Goal: Task Accomplishment & Management: Use online tool/utility

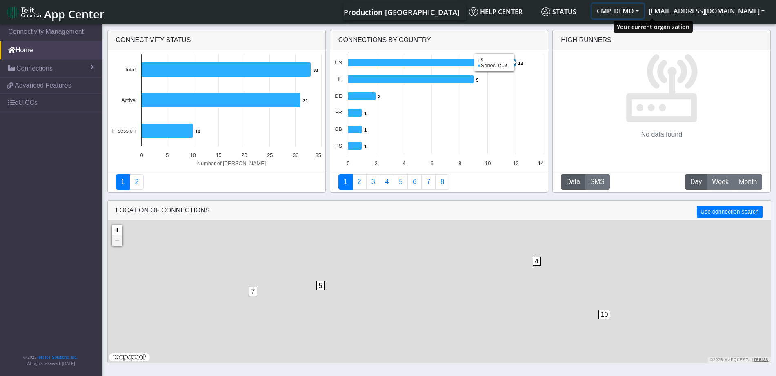
click at [644, 17] on button "CMP_DEMO" at bounding box center [618, 11] width 52 height 15
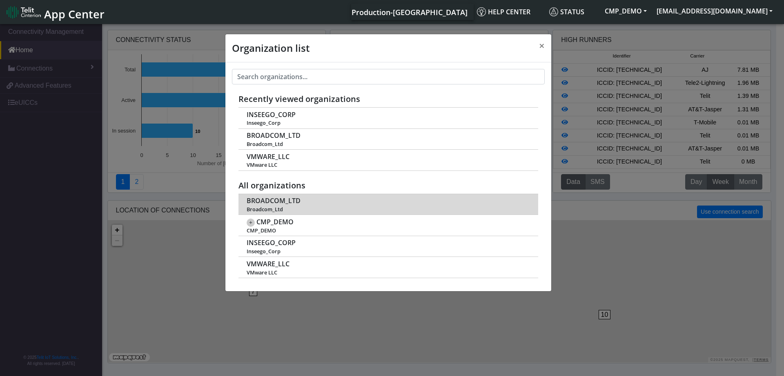
click at [276, 199] on span "BROADCOM_LTD" at bounding box center [274, 201] width 54 height 8
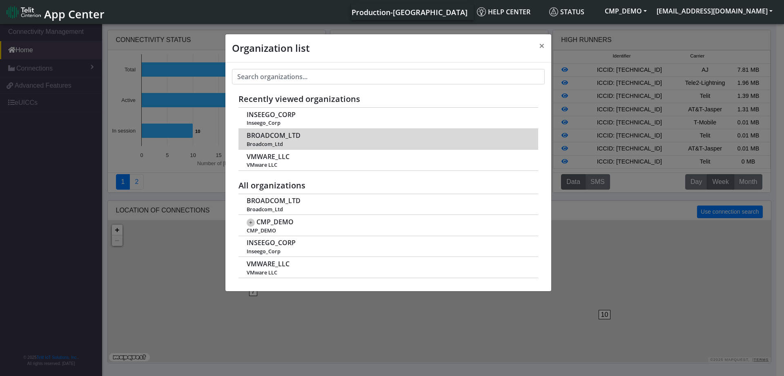
click at [276, 137] on span "BROADCOM_LTD" at bounding box center [274, 136] width 54 height 8
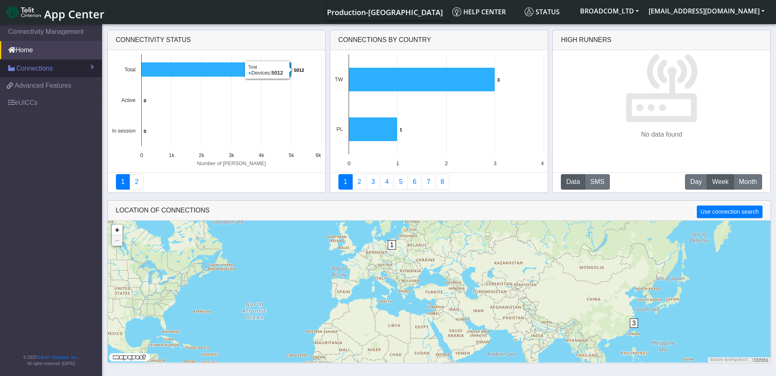
click at [50, 69] on span "Connections" at bounding box center [34, 69] width 36 height 10
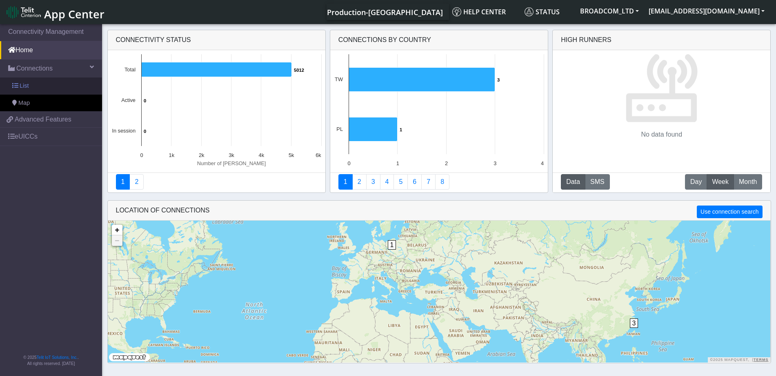
click at [51, 85] on link "List" at bounding box center [51, 86] width 102 height 17
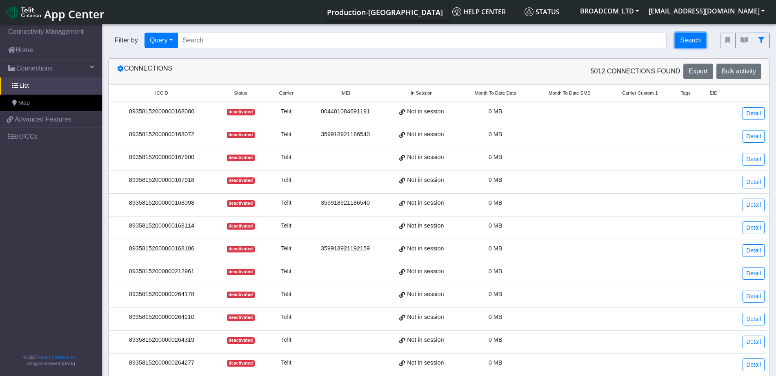
click at [695, 38] on button "Search" at bounding box center [690, 41] width 31 height 16
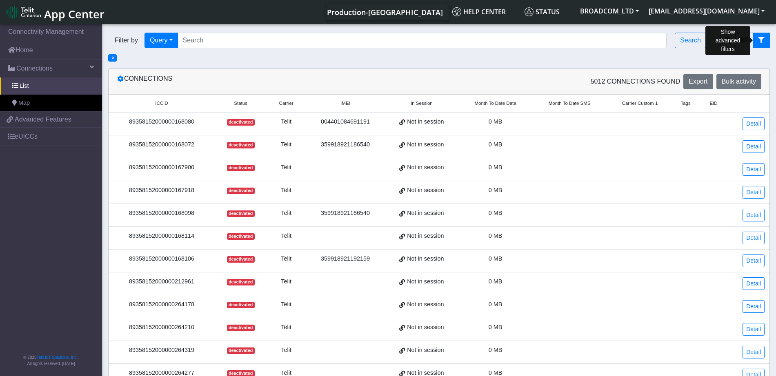
click at [760, 37] on icon "fitlers menu" at bounding box center [761, 40] width 7 height 7
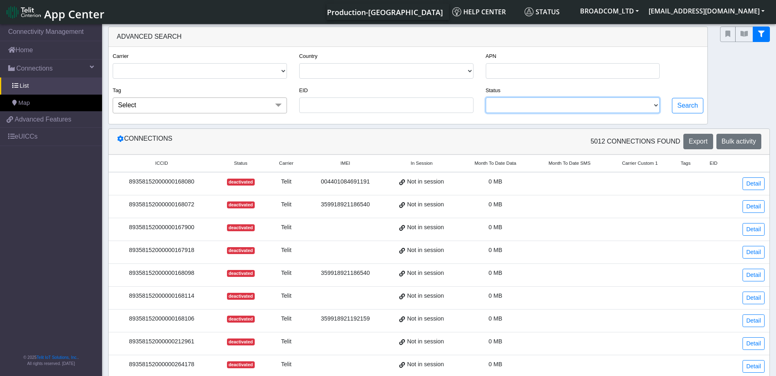
click at [537, 108] on select "DEACTIVATED" at bounding box center [573, 106] width 174 height 16
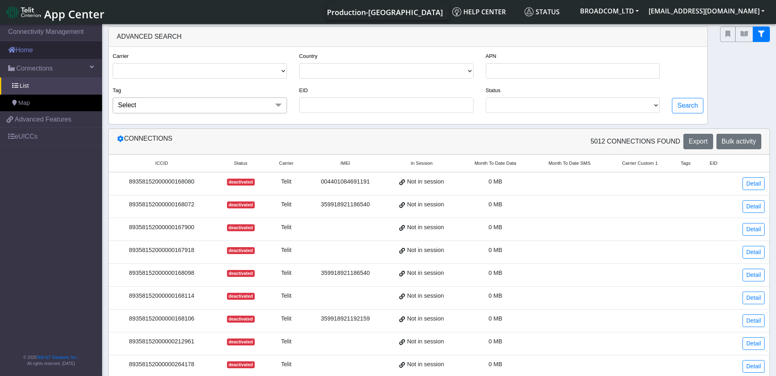
click at [33, 54] on link "Home" at bounding box center [51, 50] width 102 height 18
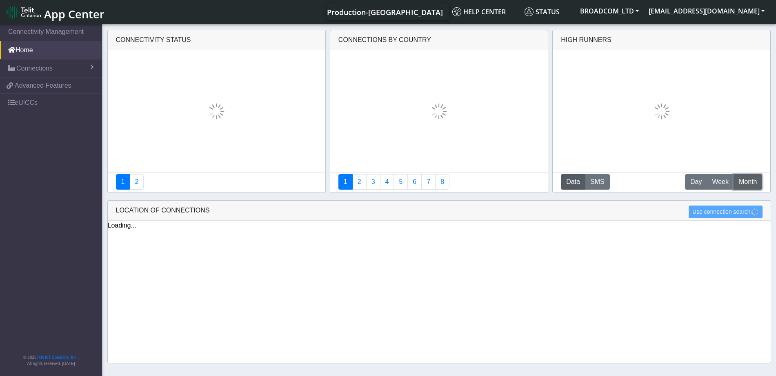
click at [745, 181] on span "Month" at bounding box center [748, 182] width 18 height 10
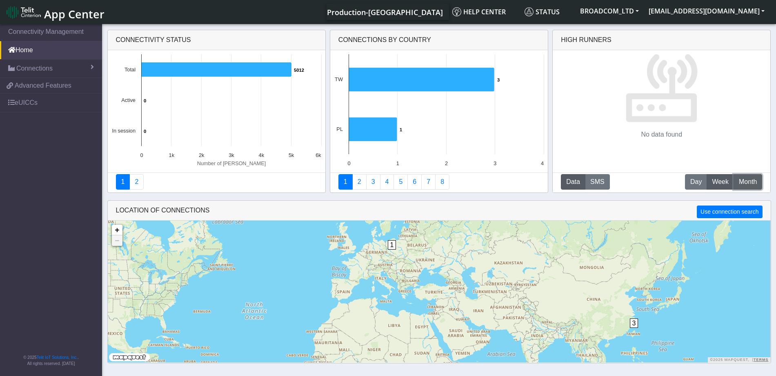
click at [744, 182] on span "Month" at bounding box center [748, 182] width 18 height 10
click at [574, 179] on button "Data" at bounding box center [573, 182] width 24 height 16
click at [35, 69] on span "Connections" at bounding box center [34, 69] width 36 height 10
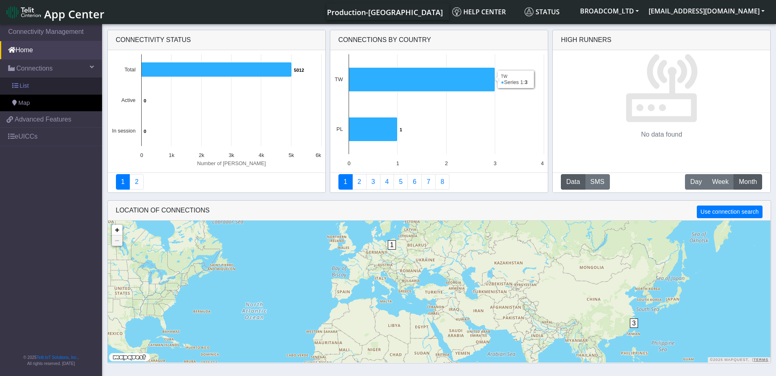
click at [45, 87] on link "List" at bounding box center [51, 86] width 102 height 17
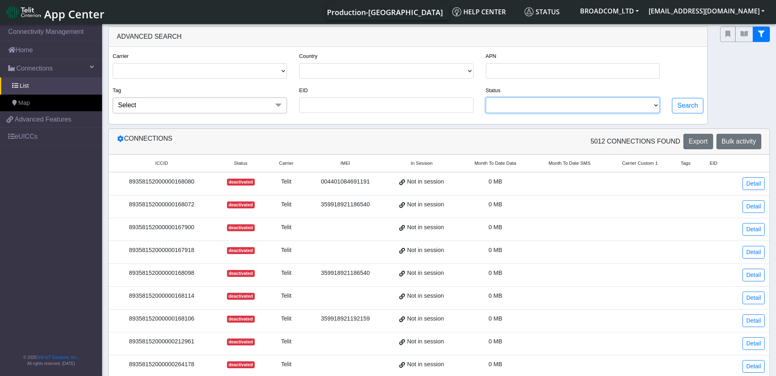
click at [594, 111] on select "DEACTIVATED" at bounding box center [573, 106] width 174 height 16
